Goal: Information Seeking & Learning: Learn about a topic

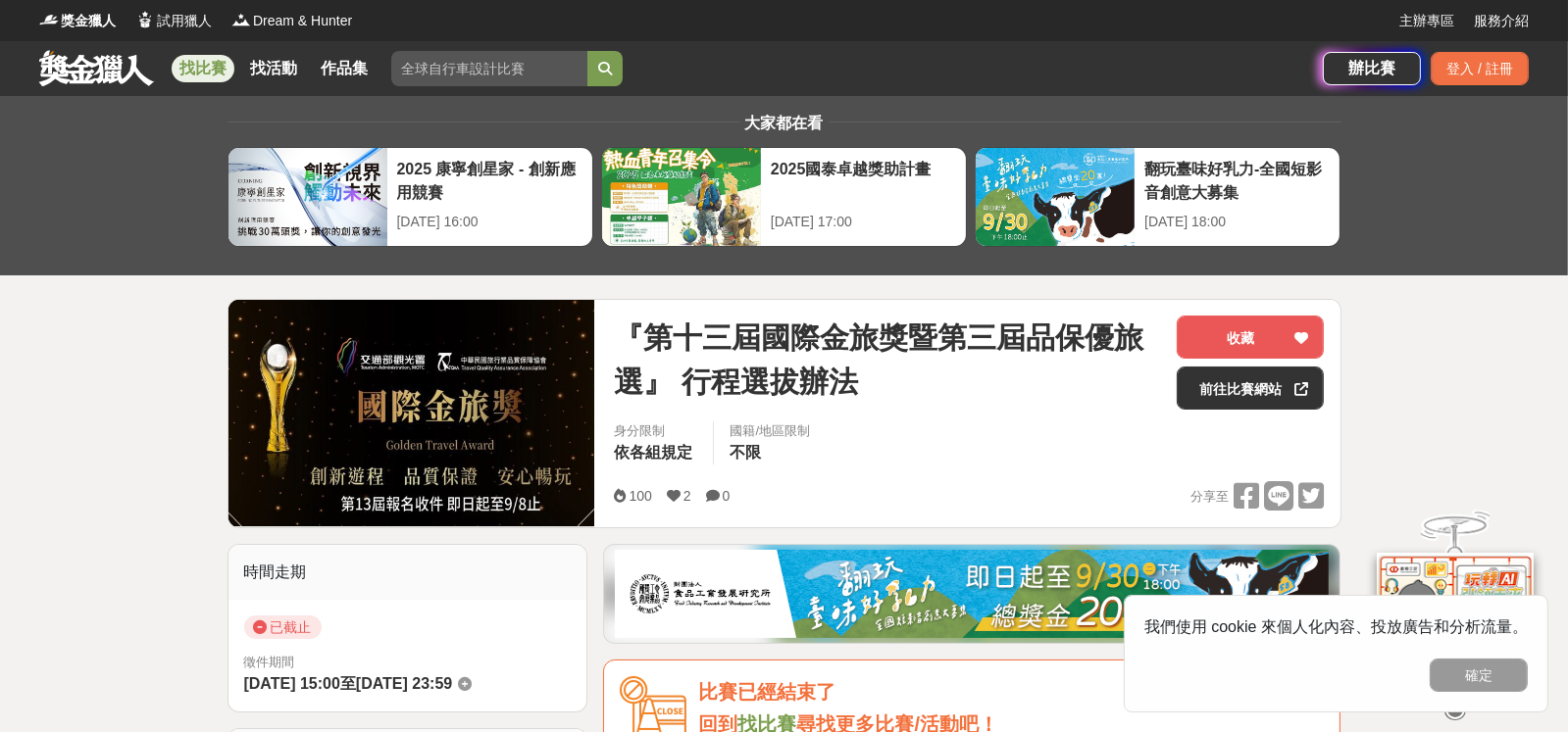
click at [426, 370] on img at bounding box center [411, 413] width 366 height 226
click at [715, 336] on span "『第十三屆國際金旅獎暨第三屆品保優旅選』 行程選拔辦法" at bounding box center [887, 360] width 547 height 88
click at [817, 381] on span "『第十三屆國際金旅獎暨第三屆品保優旅選』 行程選拔辦法" at bounding box center [887, 360] width 547 height 88
click at [1246, 386] on link "前往比賽網站" at bounding box center [1250, 388] width 147 height 43
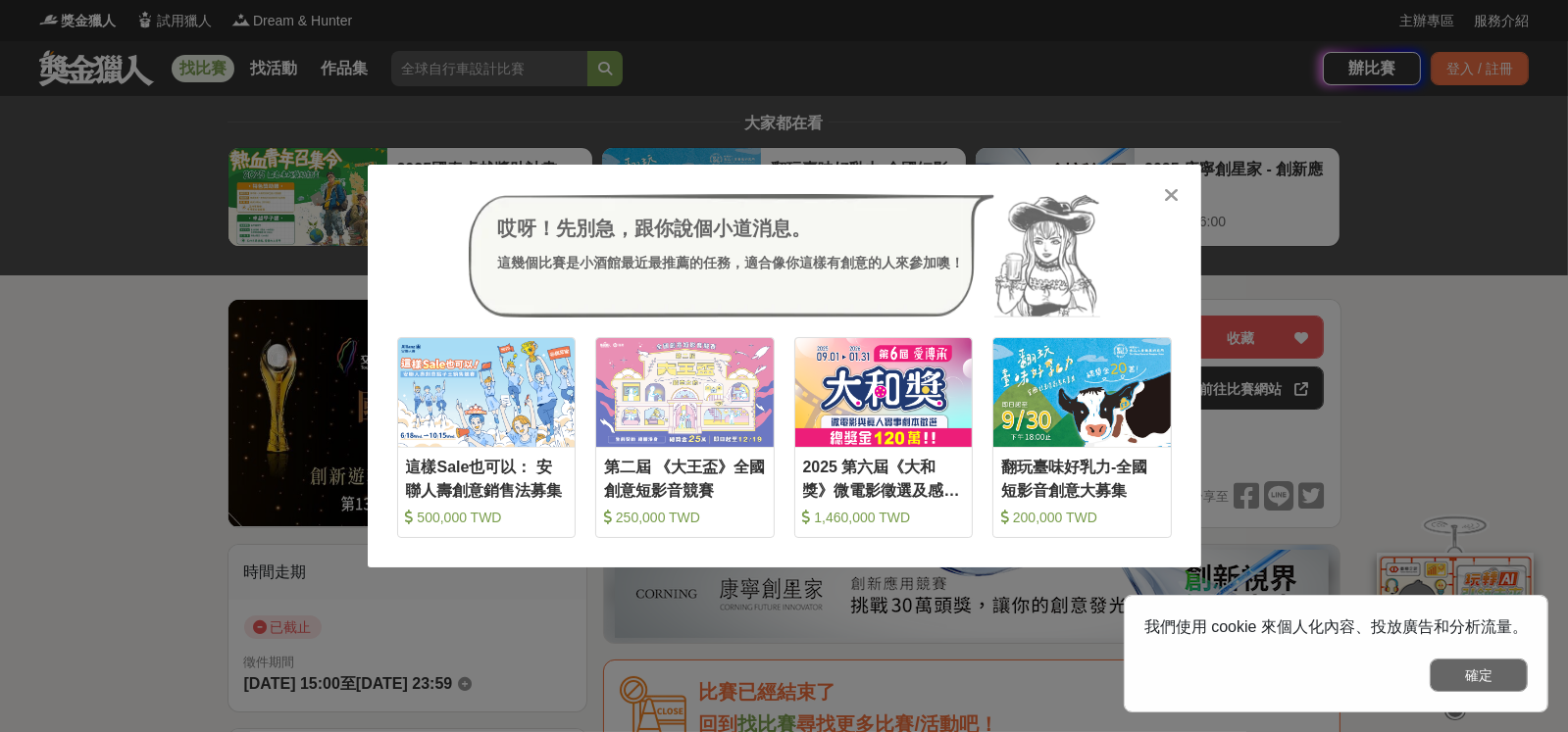
click at [1470, 681] on button "確定" at bounding box center [1479, 676] width 98 height 33
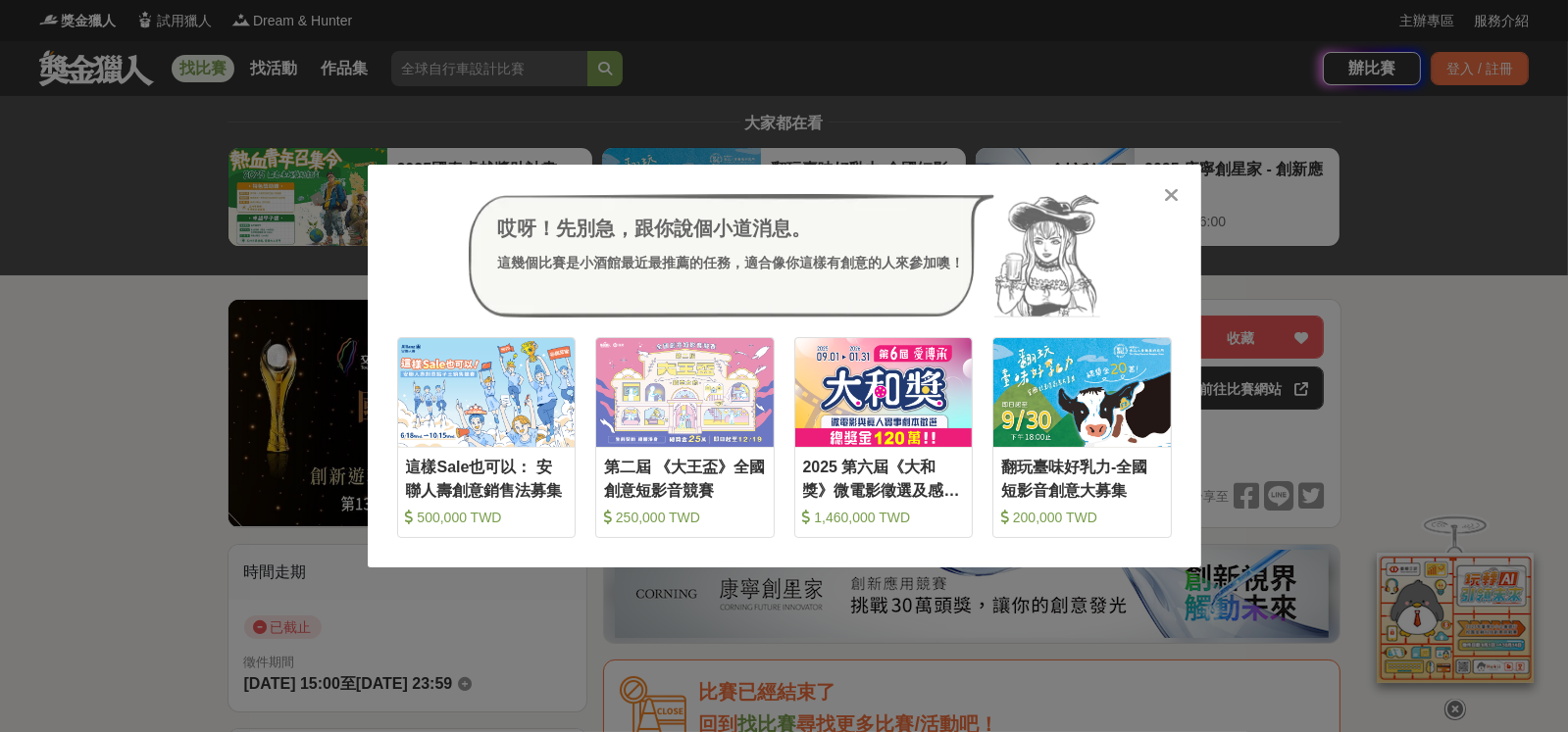
click at [1167, 198] on icon at bounding box center [1170, 196] width 15 height 20
